Goal: Transaction & Acquisition: Purchase product/service

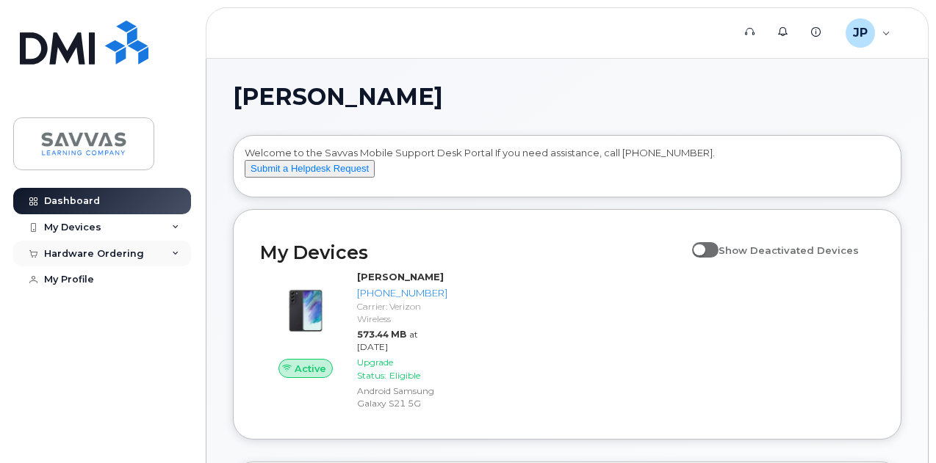
click at [104, 252] on div "Hardware Ordering" at bounding box center [94, 254] width 100 height 12
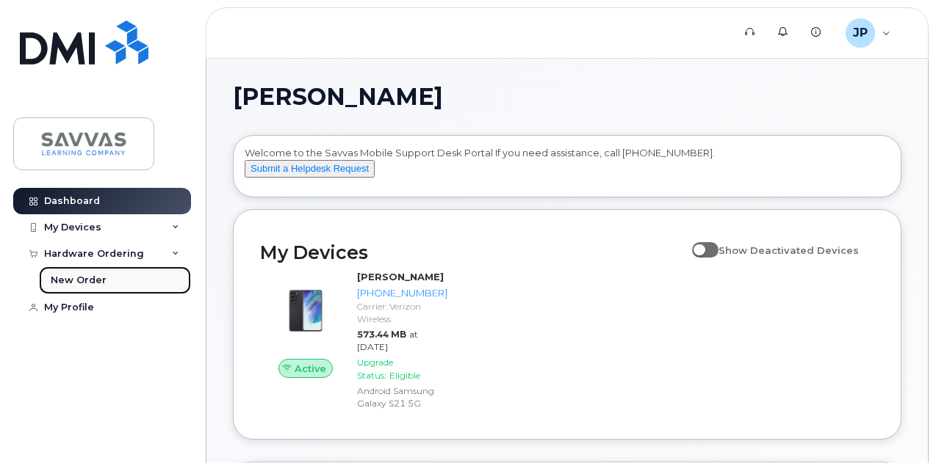
click at [95, 280] on div "New Order" at bounding box center [79, 280] width 56 height 13
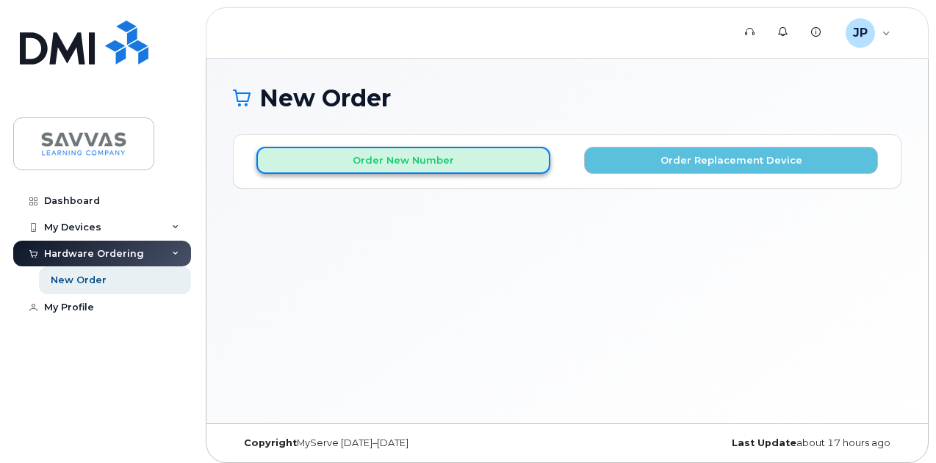
click at [408, 152] on button "Order New Number" at bounding box center [403, 160] width 294 height 27
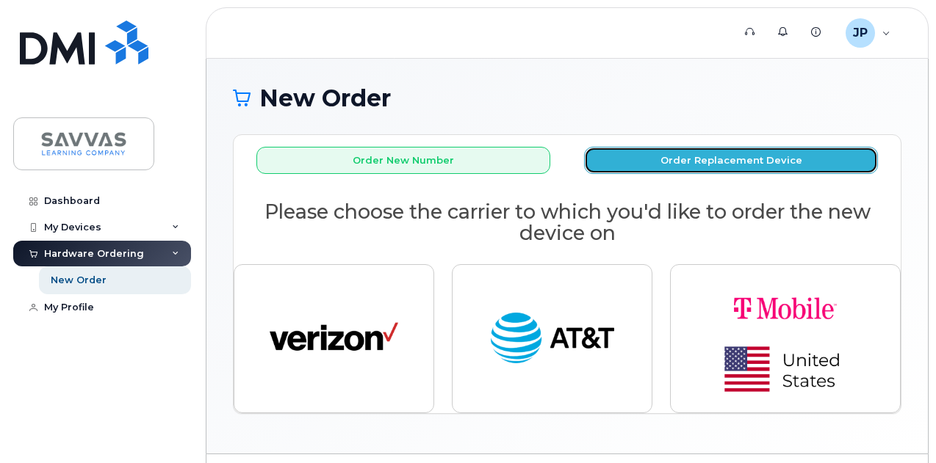
click at [652, 151] on button "Order Replacement Device" at bounding box center [731, 160] width 294 height 27
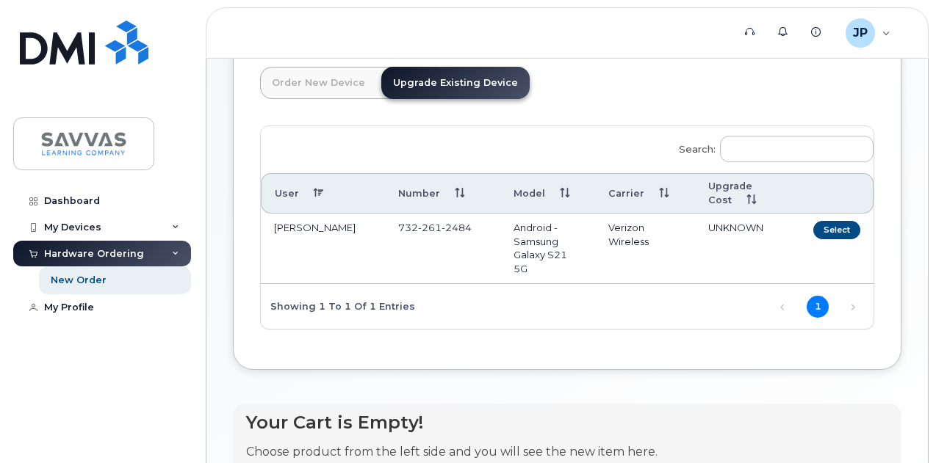
scroll to position [93, 0]
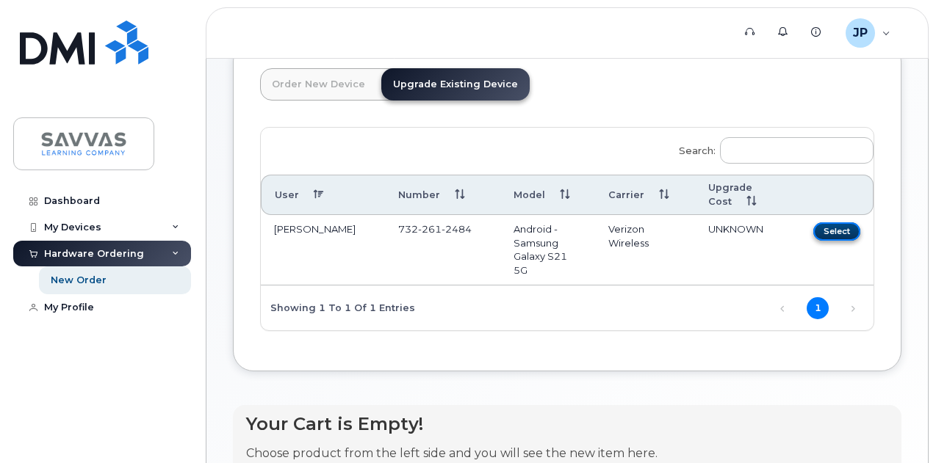
click at [813, 233] on button "Select" at bounding box center [836, 232] width 47 height 18
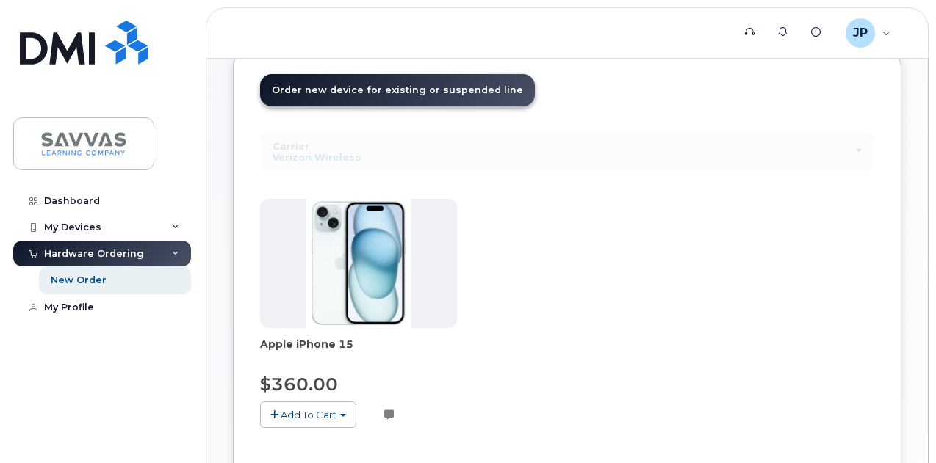
scroll to position [0, 0]
